Goal: Find specific page/section: Find specific page/section

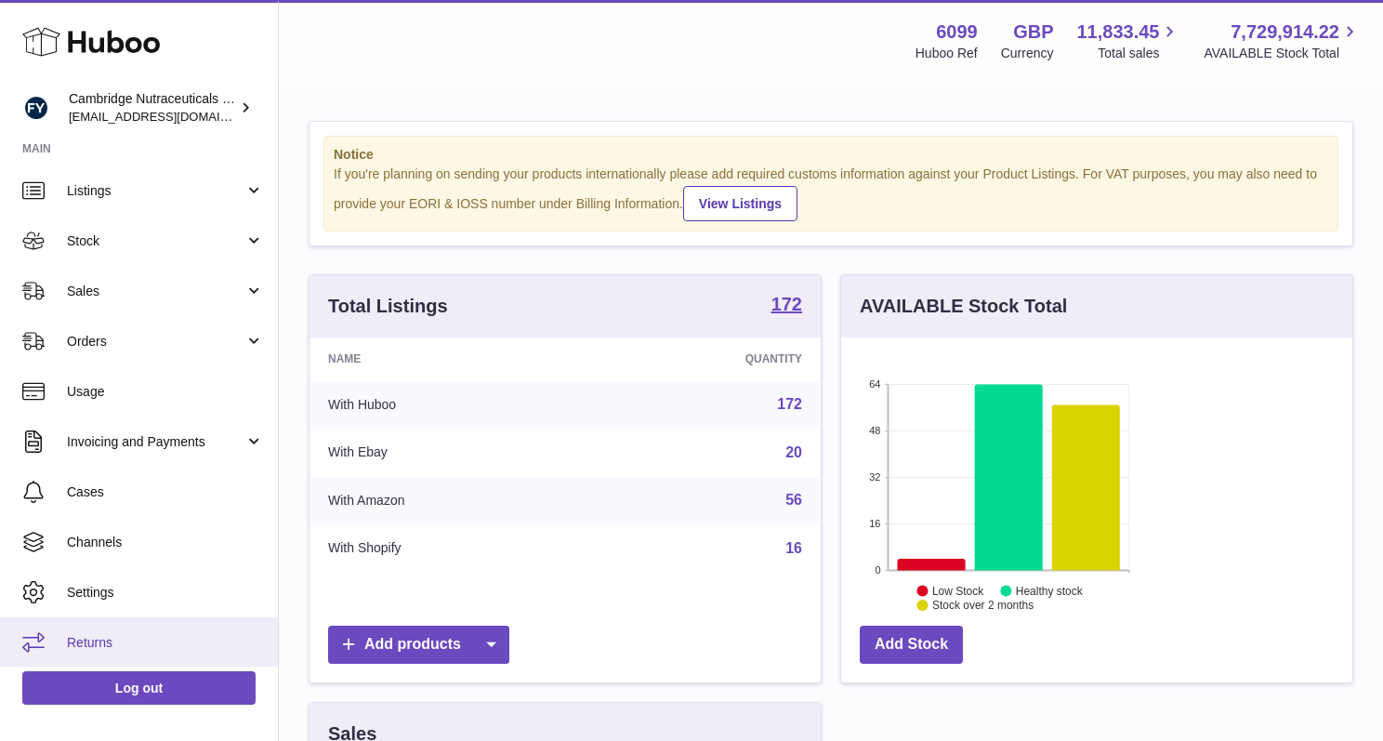
scroll to position [103, 0]
click at [163, 622] on link "Returns" at bounding box center [139, 641] width 278 height 50
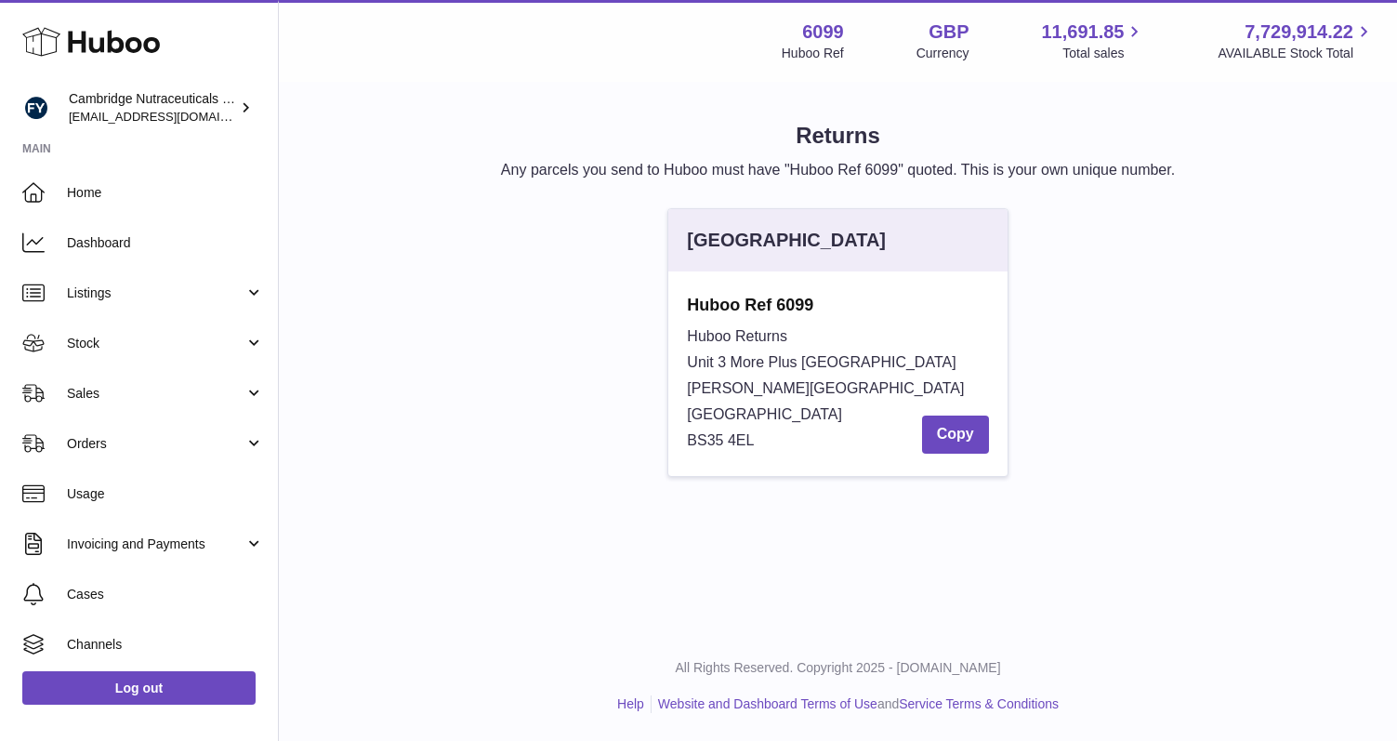
drag, startPoint x: 683, startPoint y: 302, endPoint x: 766, endPoint y: 438, distance: 158.9
click at [766, 438] on div "Huboo Ref 6099 Huboo Returns Unit 3 More [GEOGRAPHIC_DATA][PERSON_NAME][STREET_…" at bounding box center [837, 373] width 338 height 204
copy div "Huboo Ref [STREET_ADDRESS][GEOGRAPHIC_DATA][PERSON_NAME]"
